Goal: Task Accomplishment & Management: Manage account settings

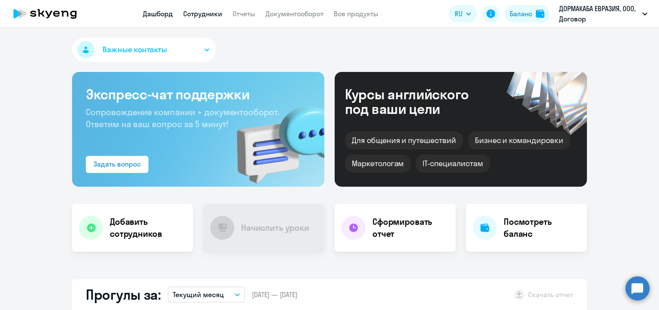
click at [196, 12] on link "Сотрудники" at bounding box center [202, 13] width 39 height 9
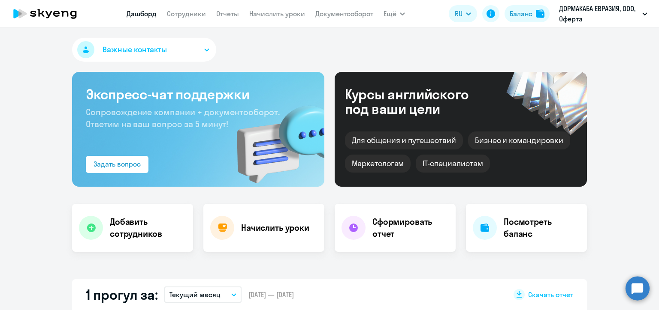
select select "30"
click at [188, 15] on link "Сотрудники" at bounding box center [186, 13] width 39 height 9
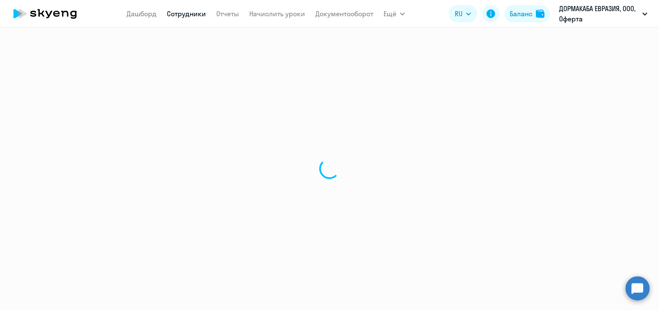
select select "30"
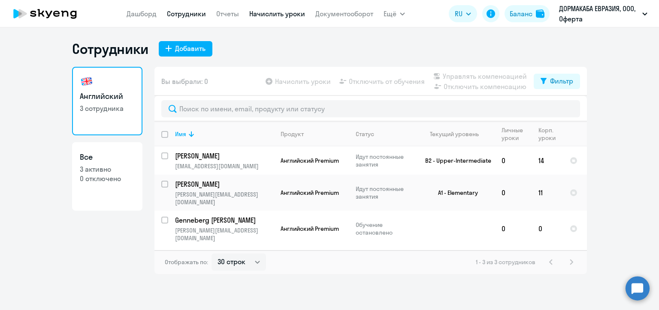
click at [274, 13] on link "Начислить уроки" at bounding box center [277, 13] width 56 height 9
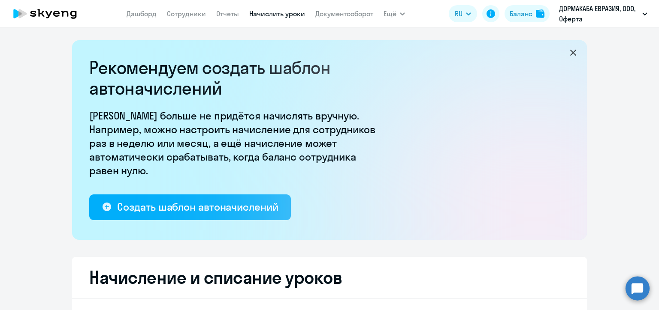
select select "10"
